Goal: Navigation & Orientation: Find specific page/section

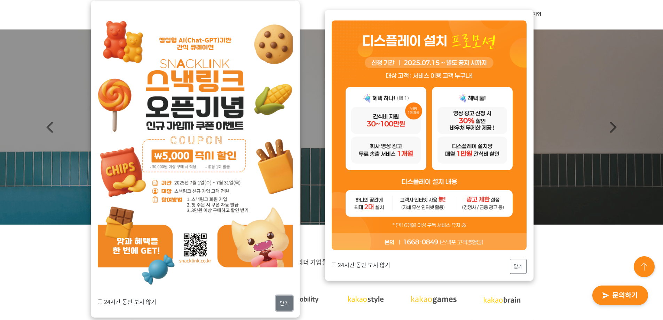
click at [287, 303] on button "닫기" at bounding box center [284, 303] width 17 height 15
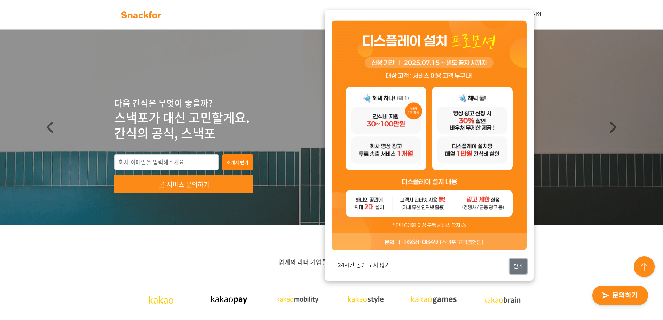
click at [518, 267] on button "닫기" at bounding box center [518, 266] width 17 height 15
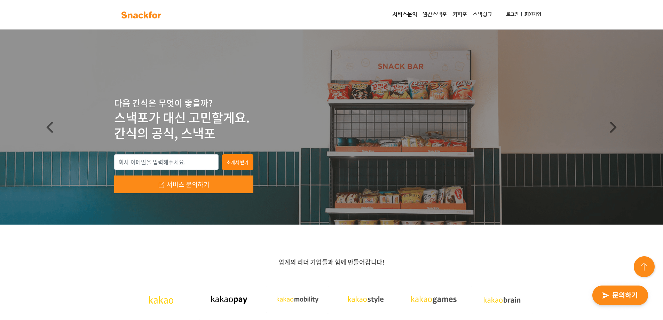
click at [434, 15] on link "월간스낵포" at bounding box center [435, 15] width 30 height 14
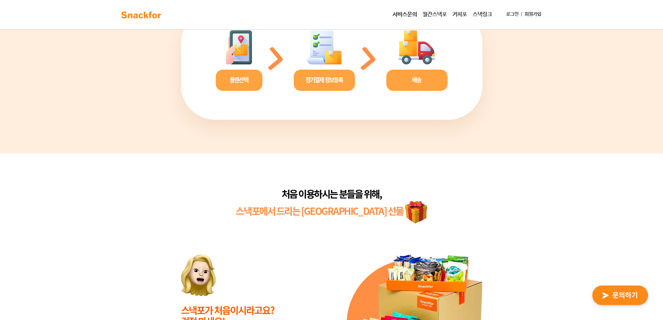
scroll to position [1400, 0]
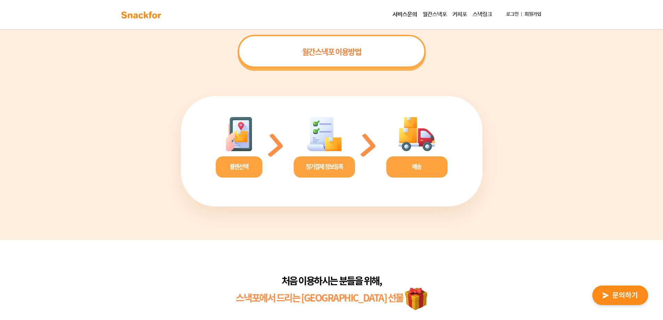
click at [459, 13] on link "커피포" at bounding box center [460, 15] width 20 height 14
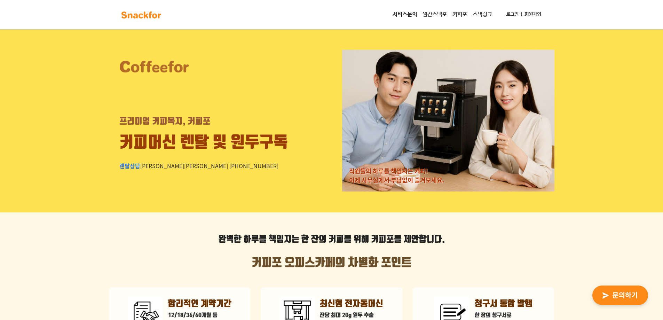
click at [432, 13] on link "월간스낵포" at bounding box center [435, 15] width 30 height 14
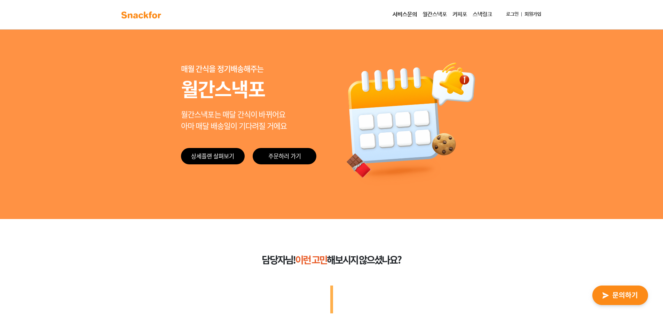
click at [402, 15] on link "서비스문의" at bounding box center [405, 15] width 30 height 14
